Goal: Communication & Community: Answer question/provide support

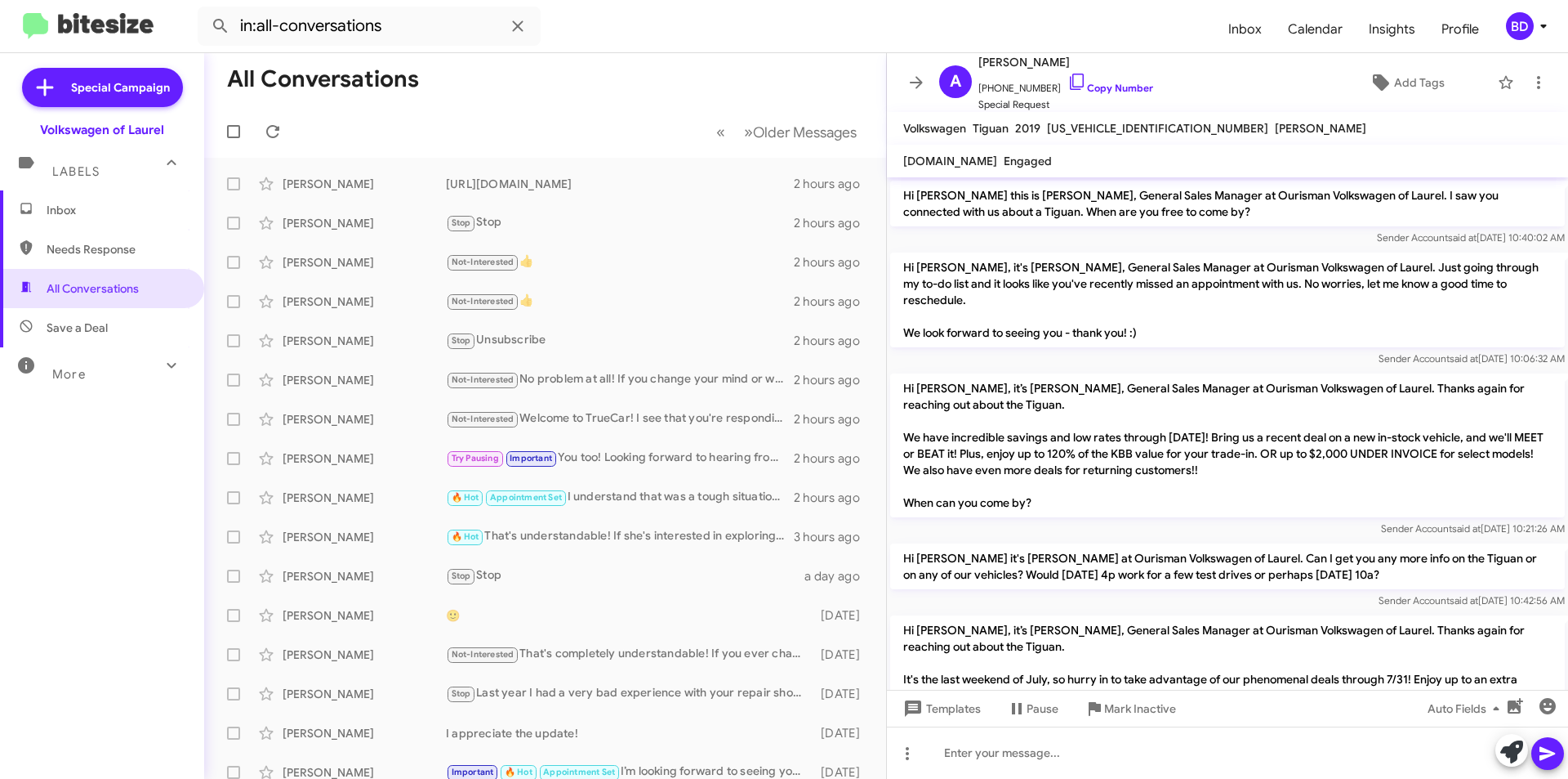
scroll to position [1075, 0]
